Goal: Information Seeking & Learning: Find contact information

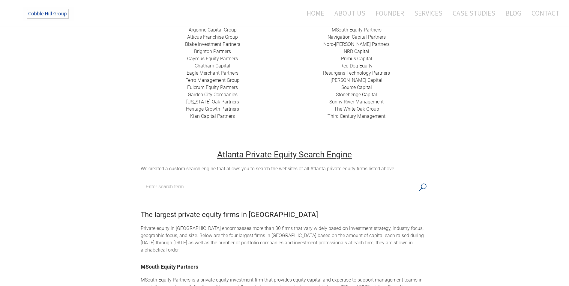
scroll to position [150, 0]
click at [202, 186] on input "Search input" at bounding box center [281, 186] width 270 height 9
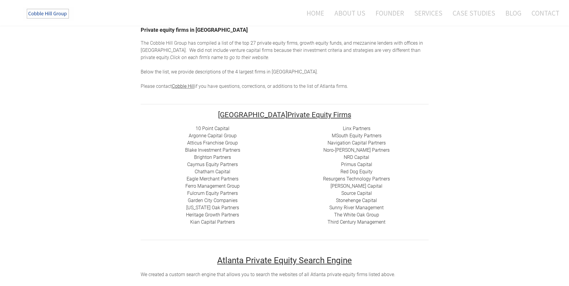
scroll to position [30, 0]
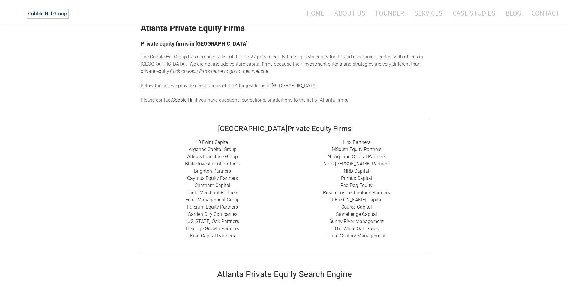
click at [208, 142] on link "10 Point Capital" at bounding box center [213, 143] width 34 height 6
click at [222, 148] on link "Argonne Capital Group" at bounding box center [213, 150] width 48 height 6
click at [228, 158] on link "Atticus Franchise Group" at bounding box center [212, 157] width 51 height 6
click at [227, 164] on link "Blake Investment Partners" at bounding box center [212, 164] width 55 height 6
click at [225, 180] on link "Caymus Equity Partners" at bounding box center [212, 179] width 51 height 6
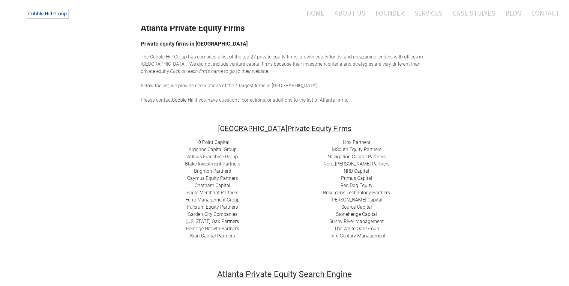
click at [222, 186] on link "Chatham Capital" at bounding box center [213, 186] width 36 height 6
click at [224, 194] on link "Eagle Merchant Partners" at bounding box center [213, 193] width 52 height 6
click at [228, 199] on link "Ferro Management Group" at bounding box center [213, 200] width 54 height 6
click at [203, 207] on link "Fulcrum Equity Partners​​" at bounding box center [212, 207] width 51 height 6
click at [208, 213] on link "Garden City Companies" at bounding box center [213, 215] width 50 height 6
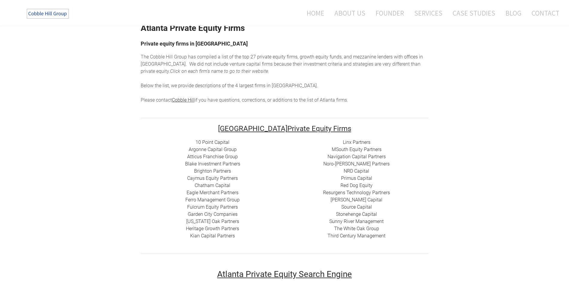
click at [224, 221] on link "[US_STATE] Oak Partners" at bounding box center [212, 222] width 53 height 6
click at [220, 229] on link "Heritage Growth Partners" at bounding box center [212, 229] width 53 height 6
click at [228, 238] on link "​Kian Capital Partners" at bounding box center [212, 236] width 45 height 6
click at [368, 143] on link "Linx Partners" at bounding box center [357, 143] width 28 height 6
